Goal: Task Accomplishment & Management: Use online tool/utility

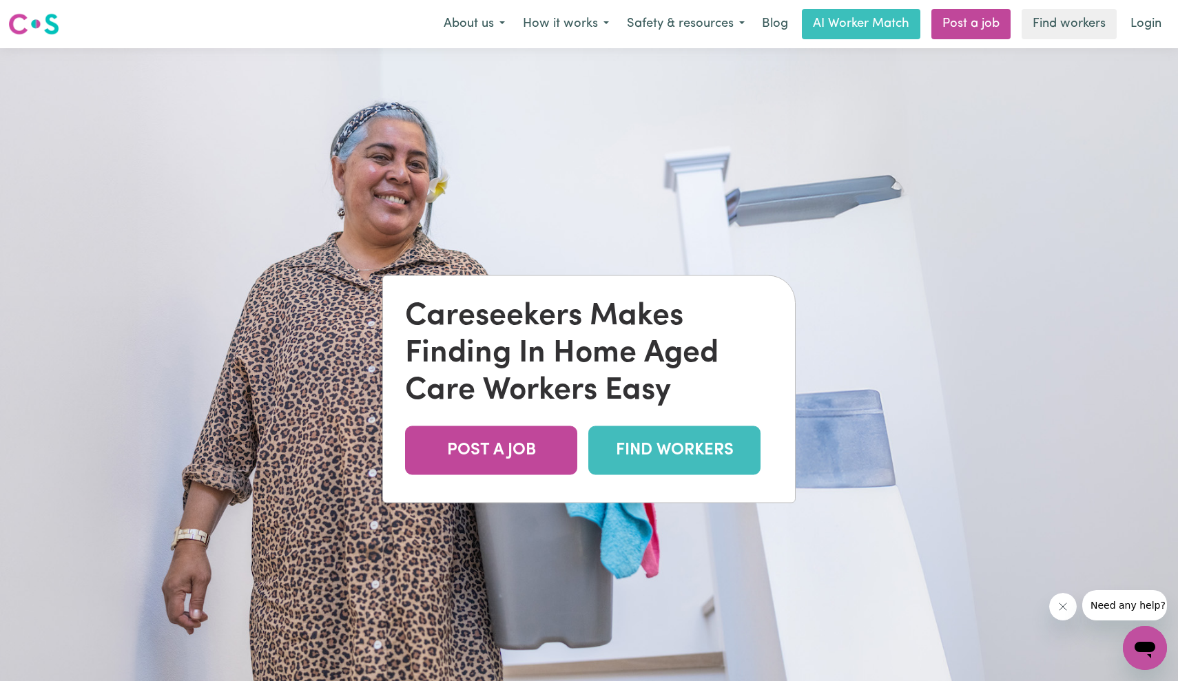
click at [661, 455] on link "FIND WORKERS" at bounding box center [674, 450] width 172 height 49
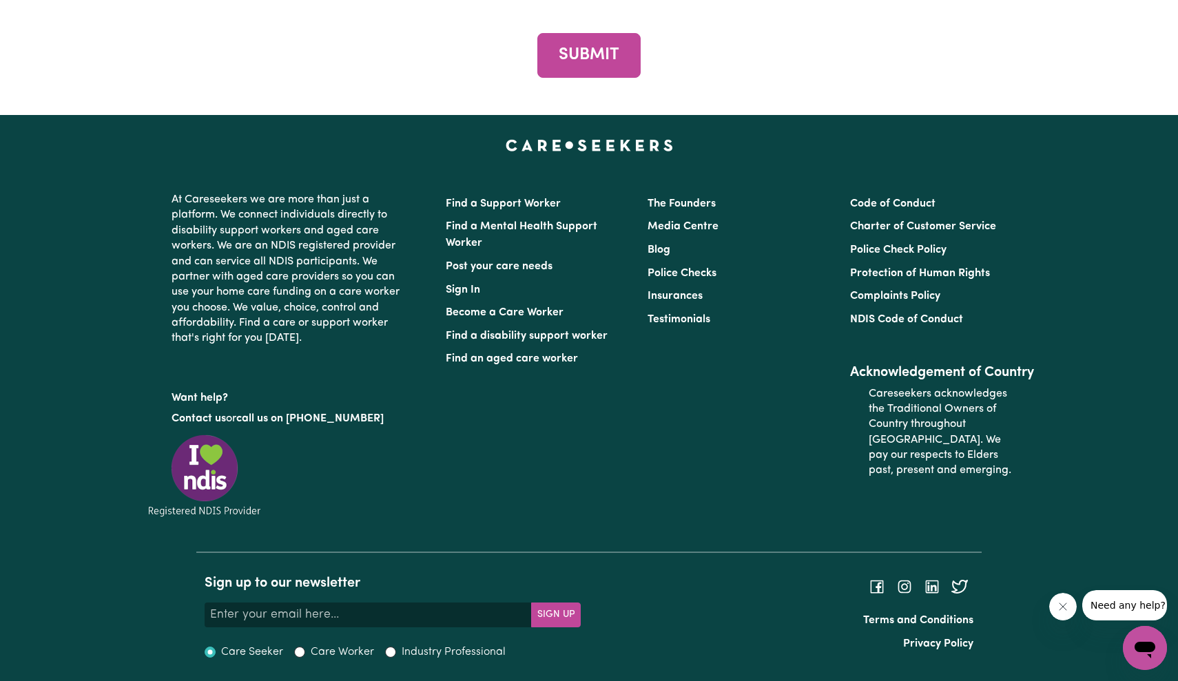
scroll to position [5276, 0]
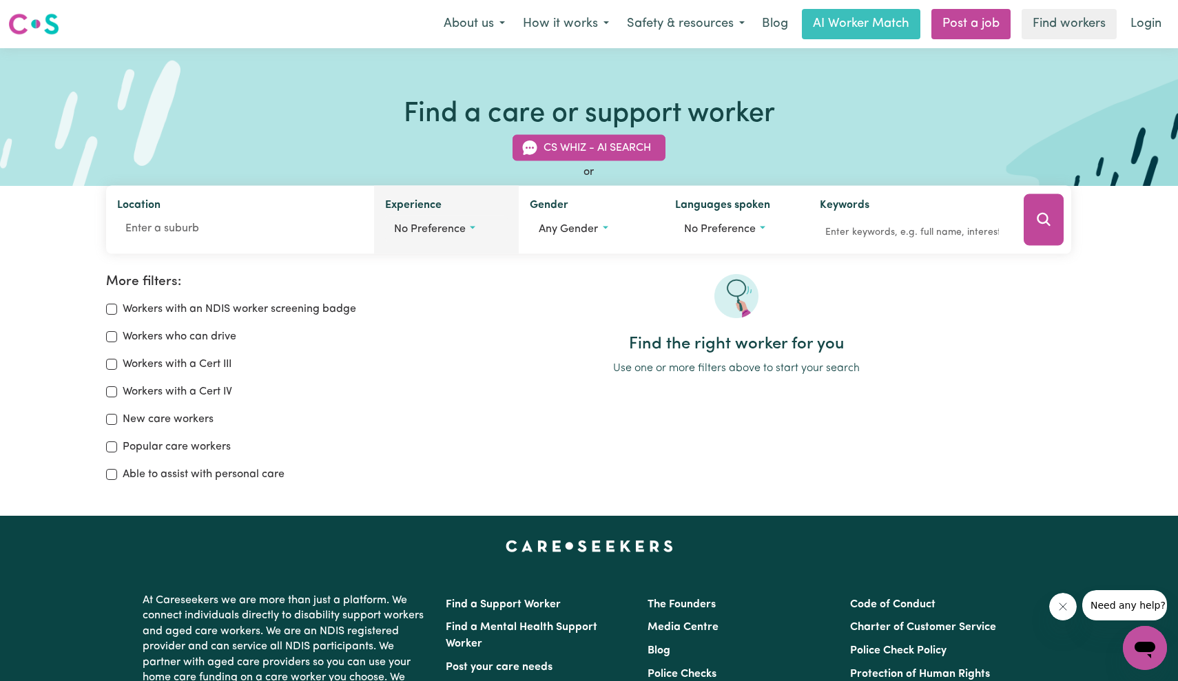
click at [463, 223] on button "No preference" at bounding box center [446, 229] width 123 height 26
click at [468, 282] on div "Aged care" at bounding box center [446, 288] width 105 height 19
click at [396, 285] on input "Aged care" at bounding box center [399, 287] width 11 height 11
checkbox input "true"
click at [398, 262] on input "No preference" at bounding box center [399, 260] width 11 height 11
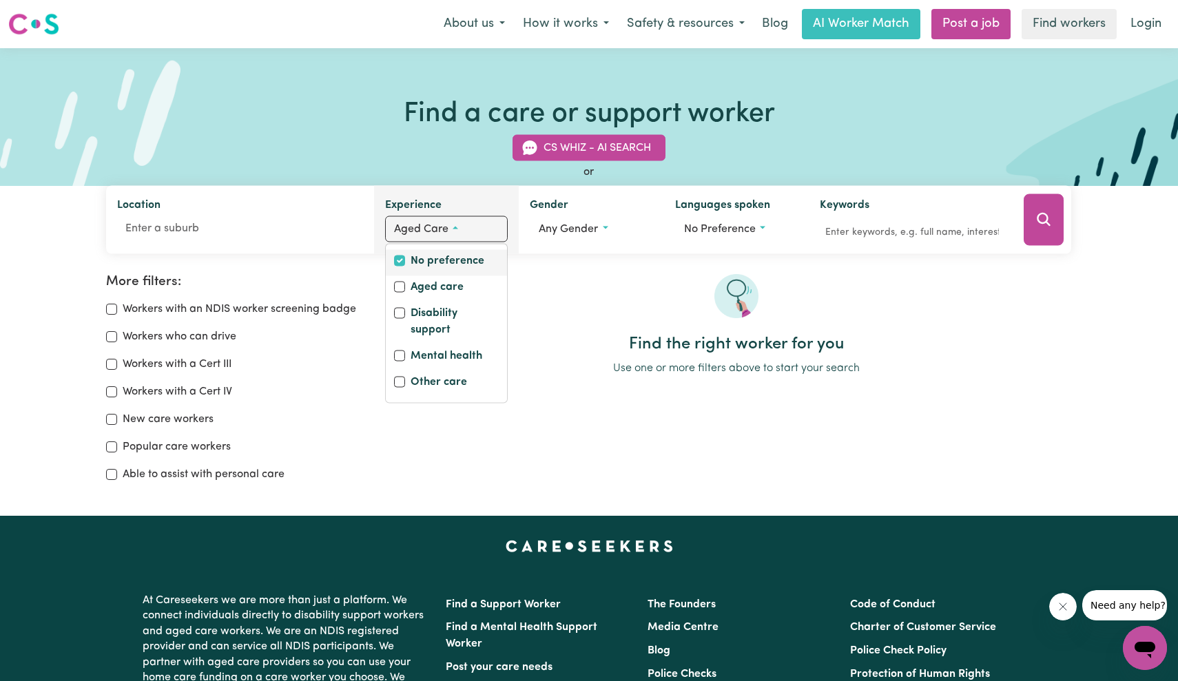
checkbox input "true"
checkbox input "false"
click at [592, 280] on div at bounding box center [736, 304] width 671 height 61
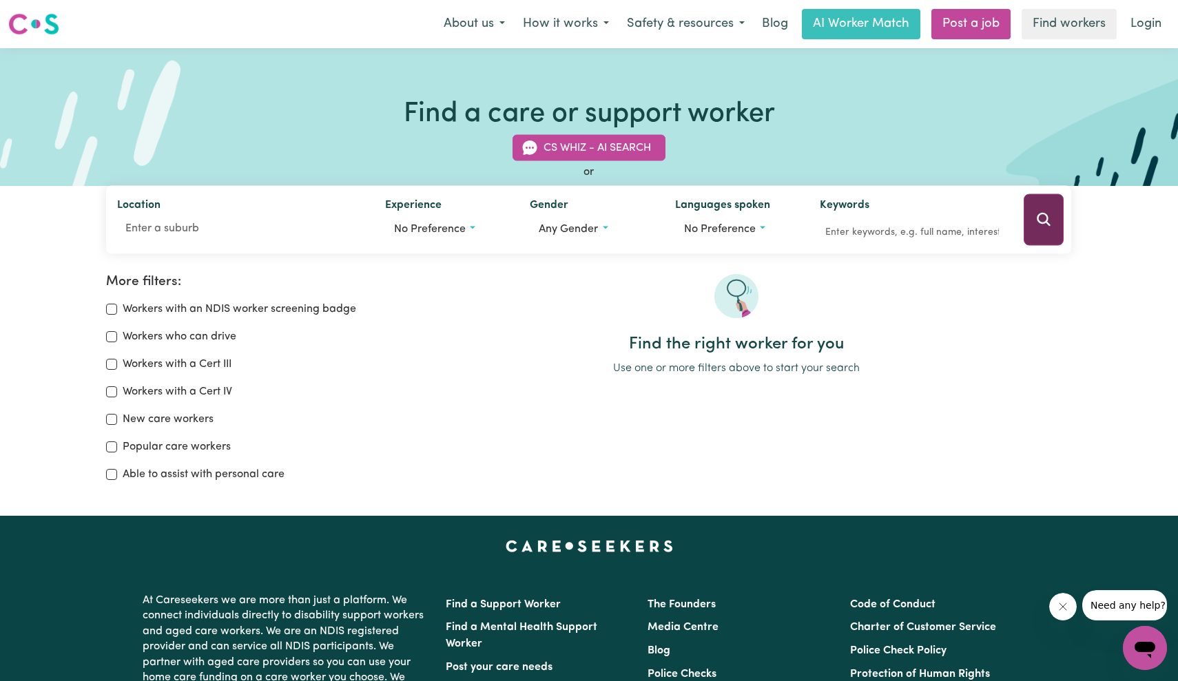
click at [1037, 213] on icon "Search" at bounding box center [1043, 219] width 17 height 17
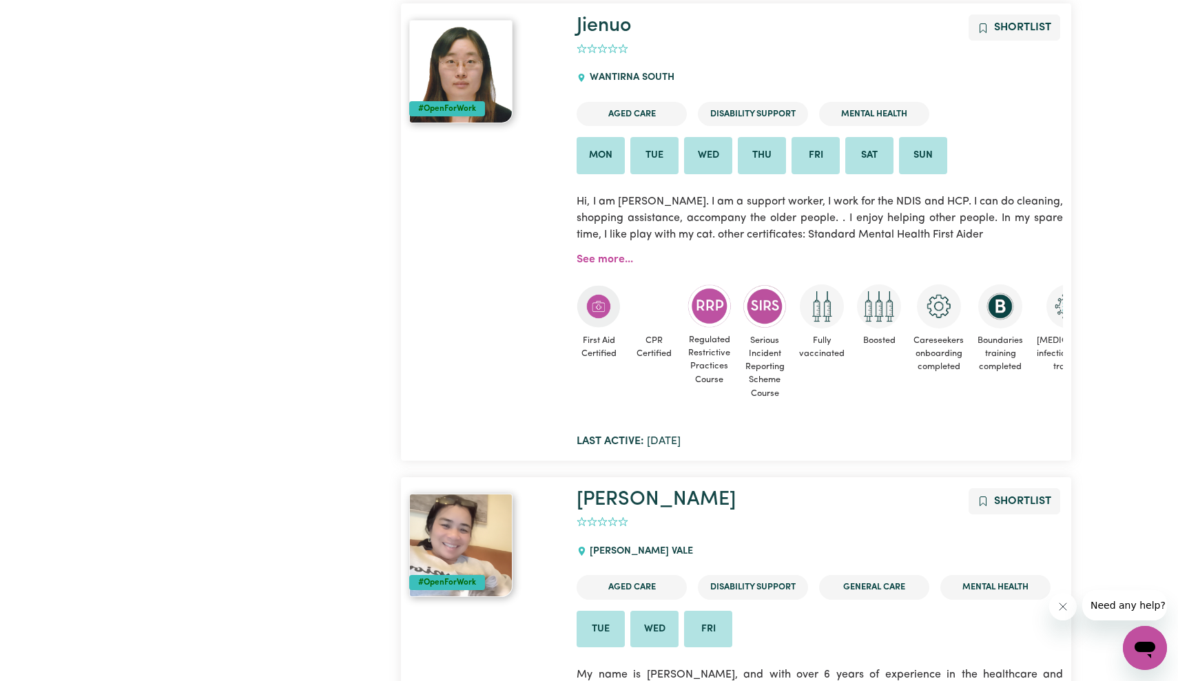
scroll to position [3450, 0]
